Goal: Information Seeking & Learning: Learn about a topic

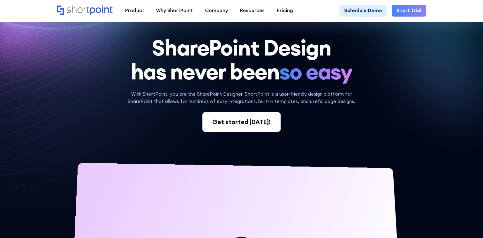
click at [241, 121] on div "Get started today!" at bounding box center [241, 122] width 58 height 9
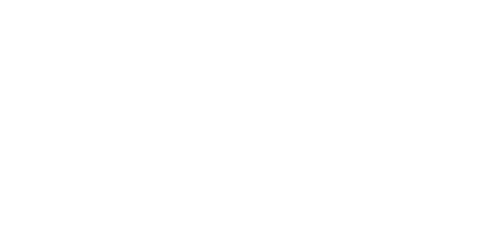
select select "+91"
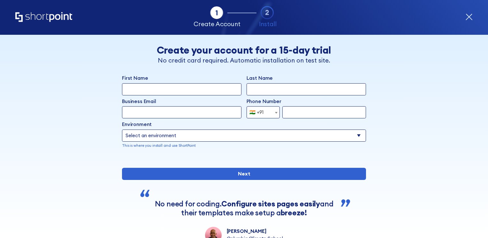
click at [466, 18] on icon "form" at bounding box center [469, 16] width 7 height 7
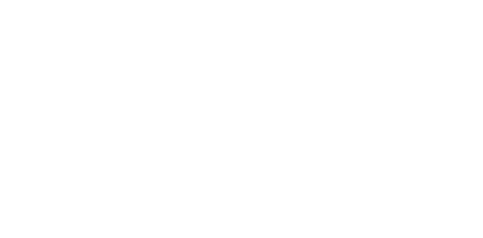
scroll to position [224, 0]
click at [138, 130] on div at bounding box center [242, 63] width 348 height 196
click at [158, 20] on div "Product works with SharePoint Microsoft Teams SAP Explore Templates Elements In…" at bounding box center [241, 27] width 483 height 22
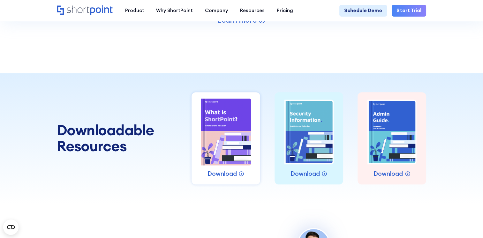
scroll to position [735, 0]
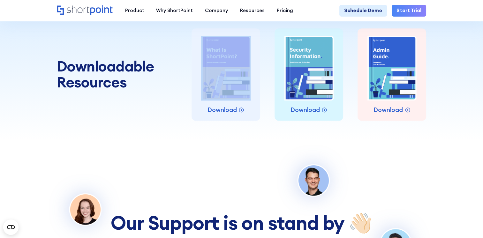
drag, startPoint x: 199, startPoint y: 118, endPoint x: 263, endPoint y: 120, distance: 63.3
click at [263, 120] on div "Download Download Download Download Download Download Download" at bounding box center [309, 74] width 235 height 92
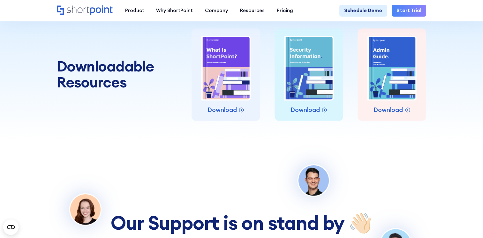
drag, startPoint x: 263, startPoint y: 120, endPoint x: 258, endPoint y: 147, distance: 27.3
click at [259, 140] on div "Downloadable Resources Download Download Download Download Download Download Do…" at bounding box center [241, 74] width 483 height 131
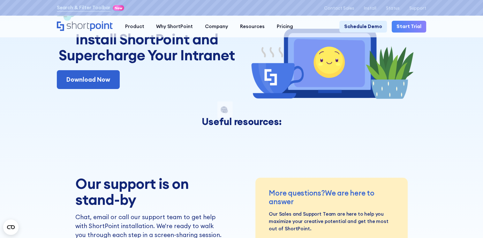
scroll to position [0, 0]
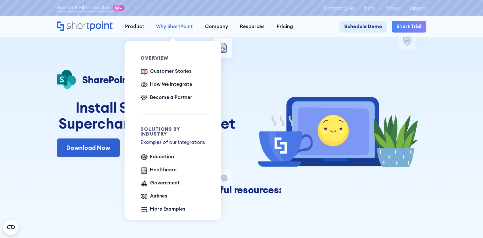
click at [176, 28] on div "Why ShortPoint" at bounding box center [174, 26] width 37 height 7
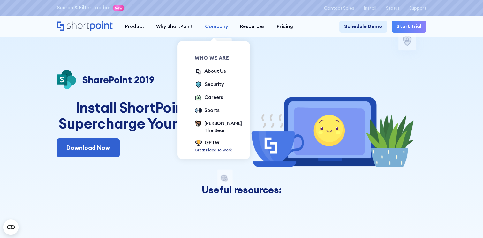
click at [216, 22] on link "Company" at bounding box center [216, 27] width 35 height 12
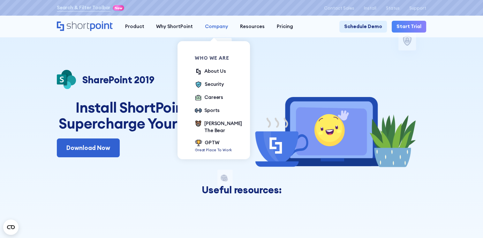
click at [217, 26] on div "Company" at bounding box center [216, 26] width 23 height 7
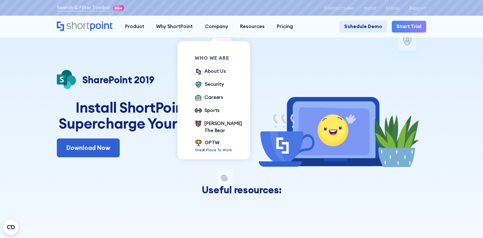
click at [222, 71] on ul "About Us Security Careers Sports Kevin The Bear GPTW Great Place To Work" at bounding box center [218, 110] width 47 height 85
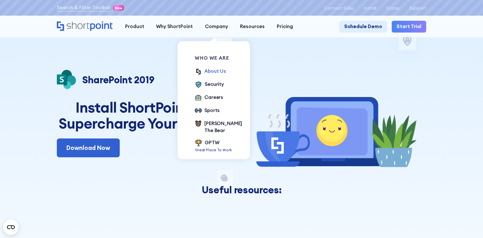
click at [214, 75] on div "About Us" at bounding box center [215, 71] width 22 height 7
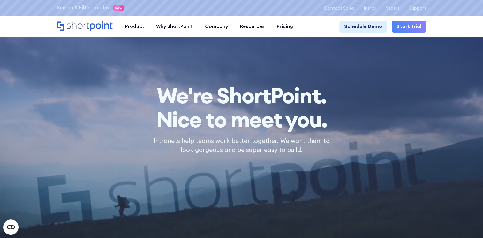
click at [245, 127] on h1 "We're ShortPoint. Nice to meet you." at bounding box center [242, 108] width 180 height 48
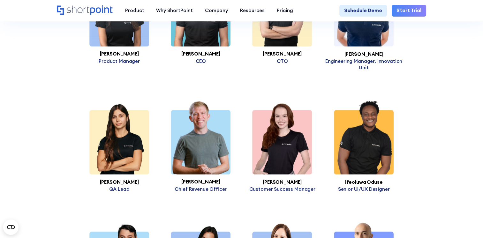
scroll to position [1566, 0]
